Goal: Navigation & Orientation: Find specific page/section

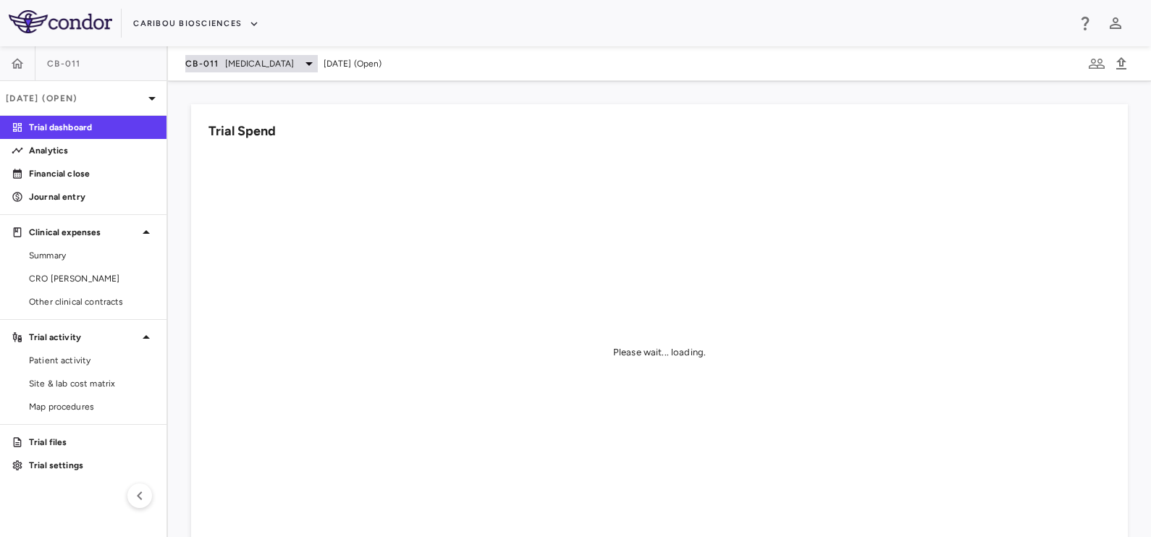
click at [209, 62] on span "CB-011" at bounding box center [202, 64] width 34 height 12
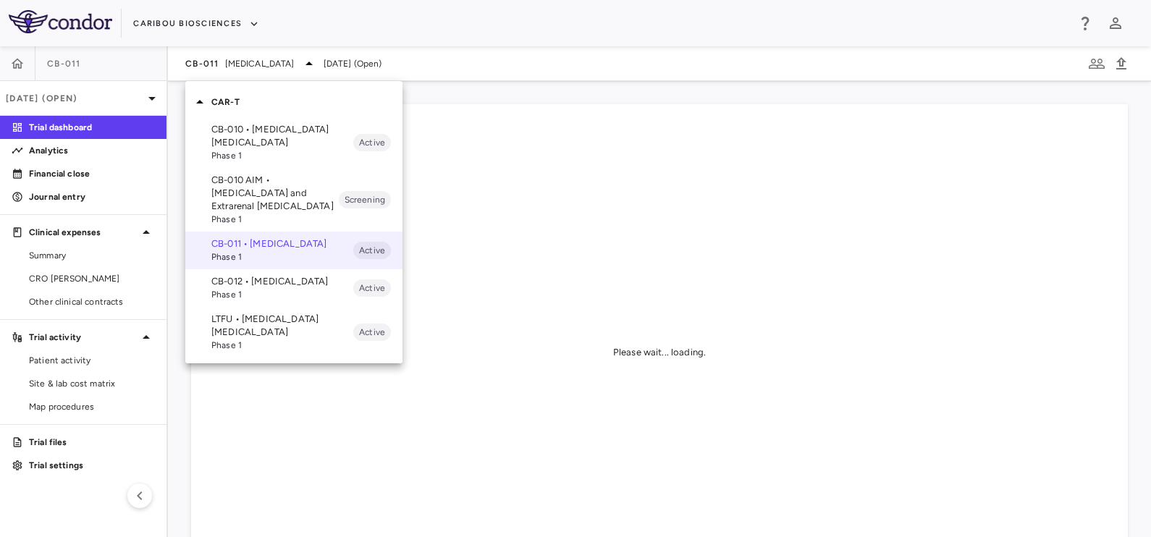
click at [231, 186] on p "CB-010 AIM • [MEDICAL_DATA] and Extrarenal [MEDICAL_DATA]" at bounding box center [274, 193] width 127 height 39
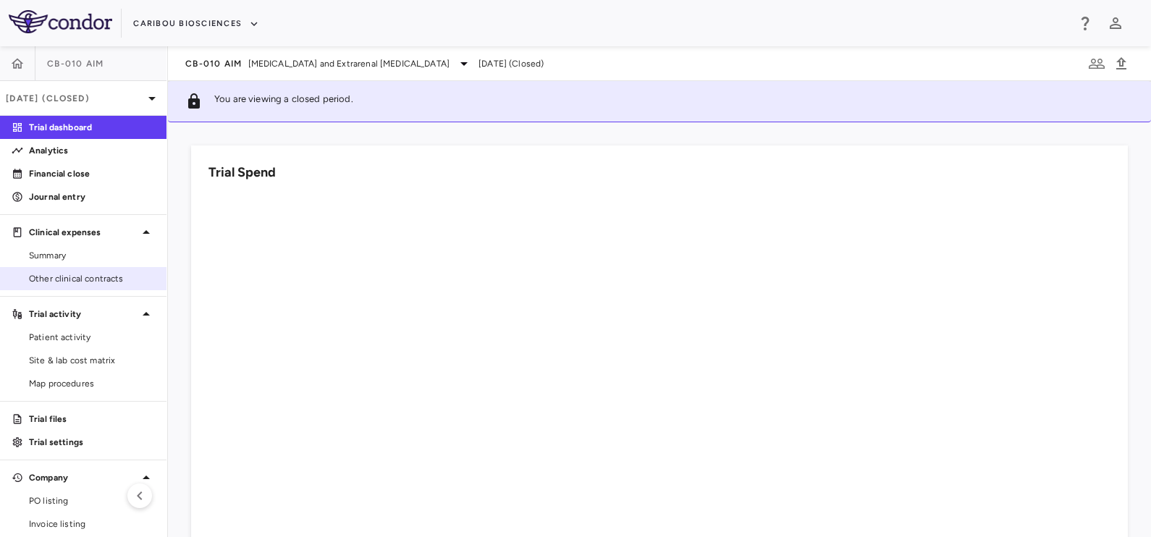
click at [90, 276] on span "Other clinical contracts" at bounding box center [92, 278] width 126 height 13
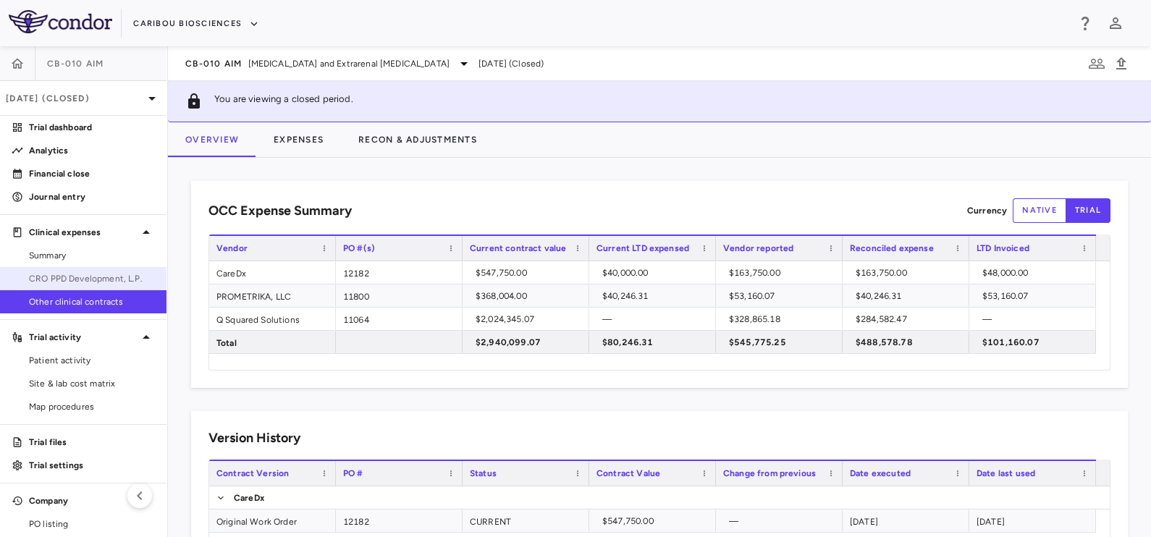
click at [90, 268] on link "CRO PPD Development, L.P." at bounding box center [83, 279] width 166 height 22
